Goal: Task Accomplishment & Management: Manage account settings

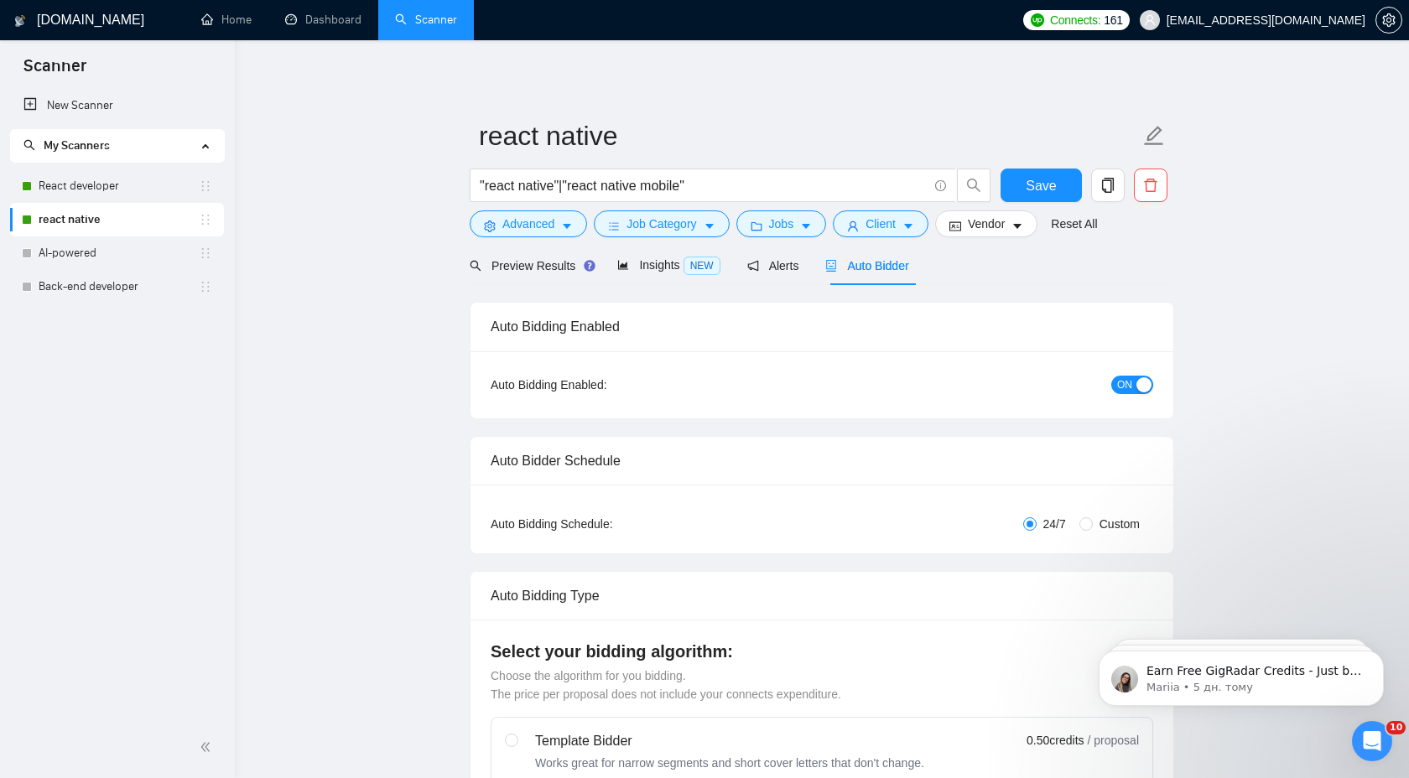
click at [1131, 393] on div "ON" at bounding box center [1043, 385] width 221 height 27
click at [1131, 387] on span "ON" at bounding box center [1124, 385] width 15 height 18
click at [1049, 194] on span "Save" at bounding box center [1041, 185] width 30 height 21
click at [154, 190] on link "React developer" at bounding box center [119, 186] width 160 height 34
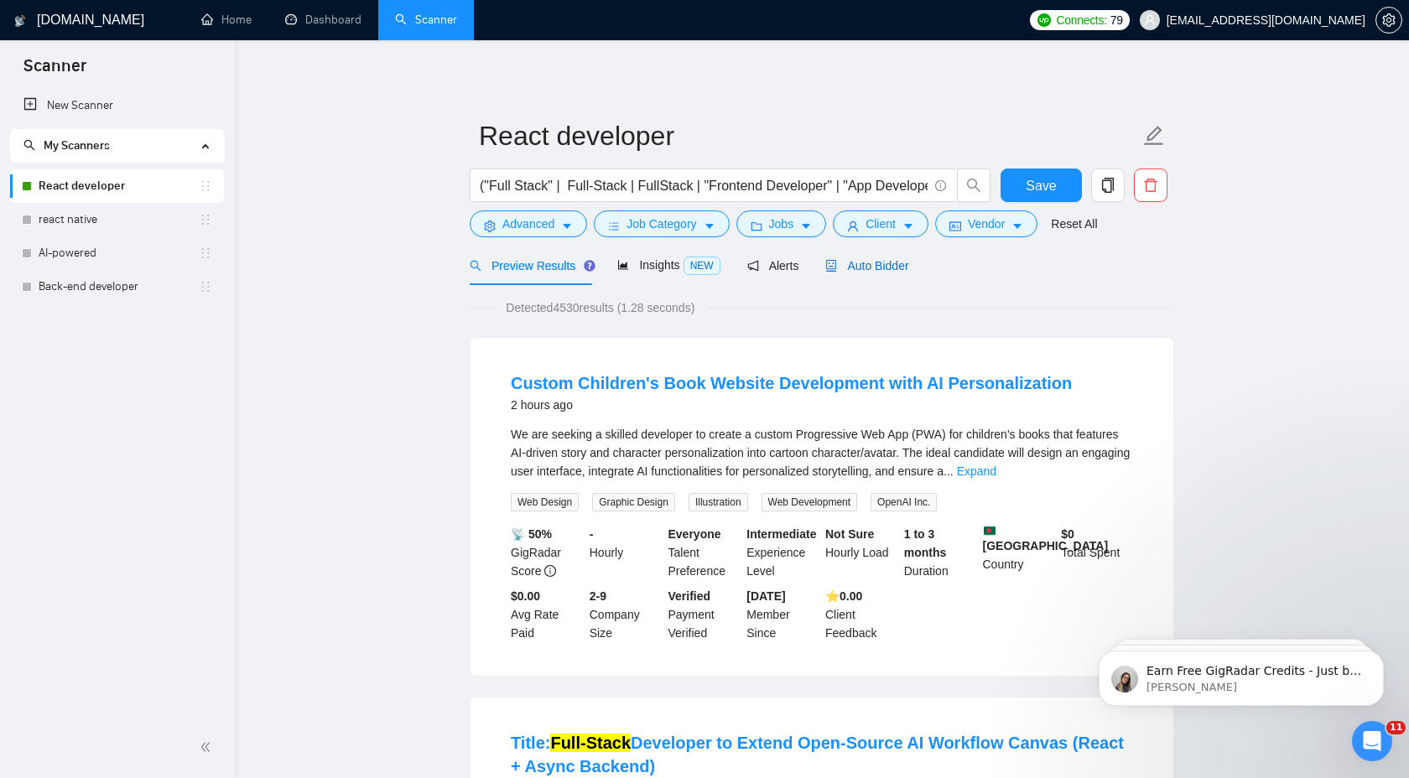
click at [887, 263] on span "Auto Bidder" at bounding box center [866, 265] width 83 height 13
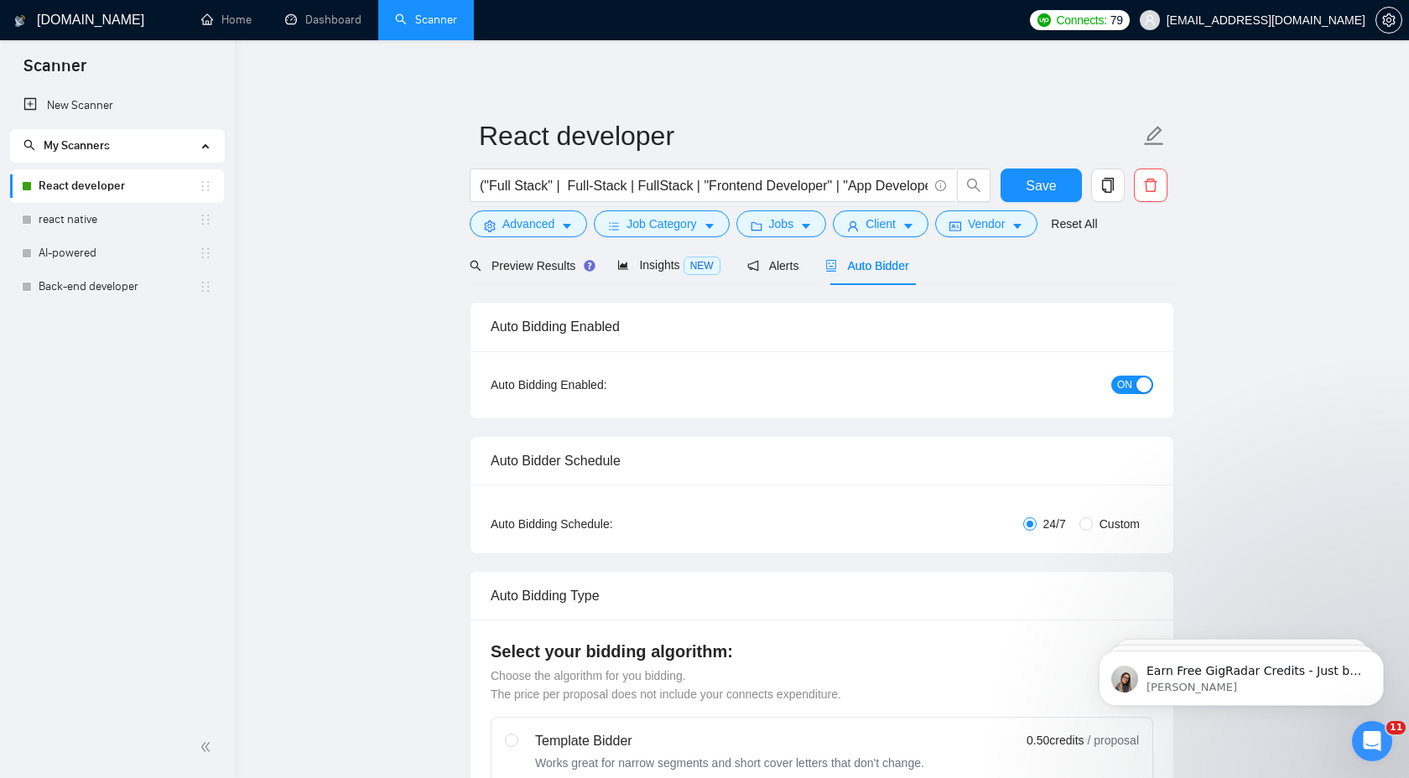
click at [1122, 385] on span "ON" at bounding box center [1124, 385] width 15 height 18
click at [1040, 178] on span "Save" at bounding box center [1041, 185] width 30 height 21
